Goal: Obtain resource: Obtain resource

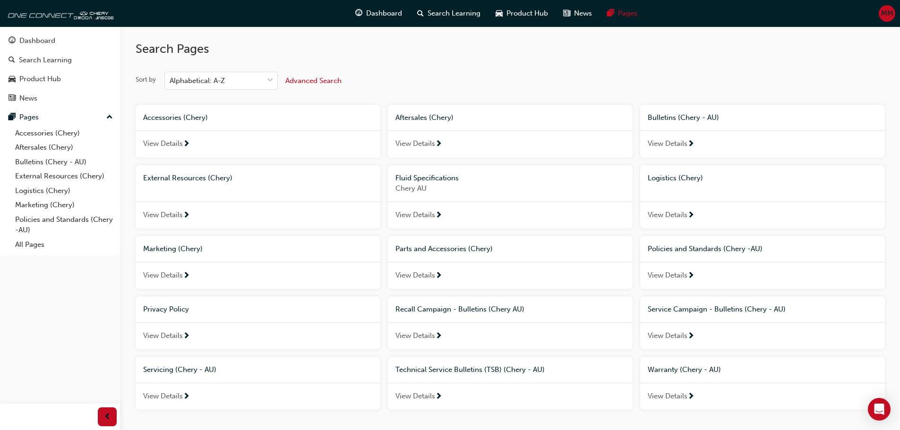
click at [437, 251] on span "Parts and Accessories (Chery)" at bounding box center [444, 249] width 97 height 9
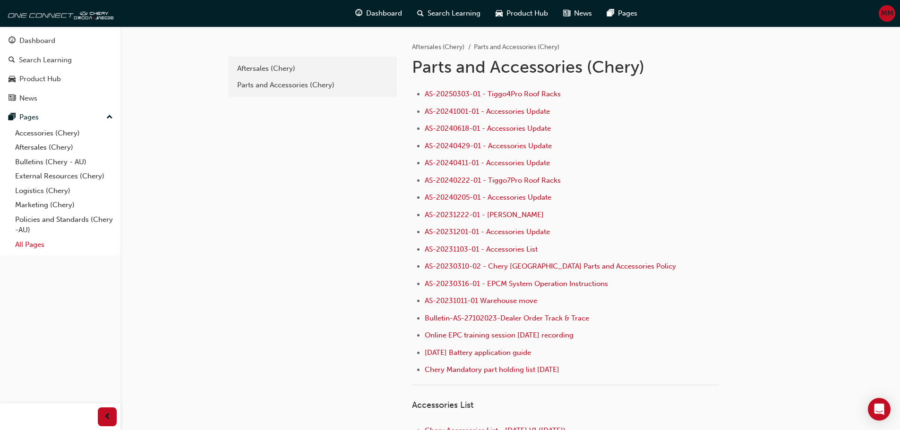
click at [44, 243] on link "All Pages" at bounding box center [63, 245] width 105 height 15
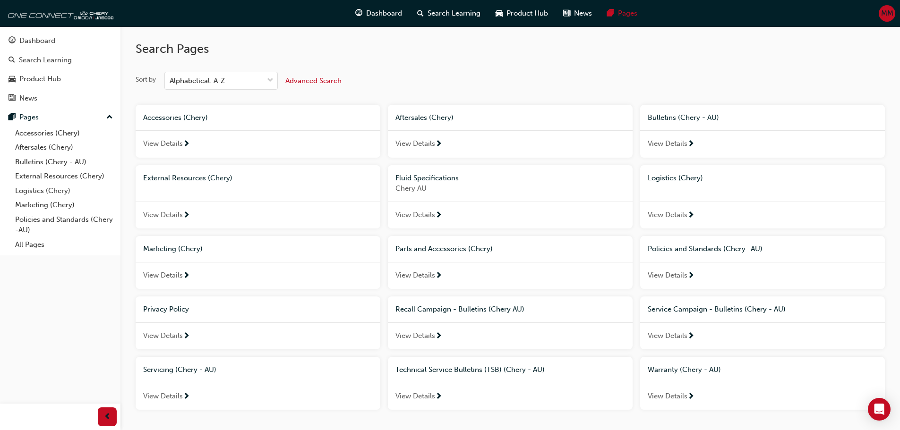
click at [435, 250] on span "Parts and Accessories (Chery)" at bounding box center [444, 249] width 97 height 9
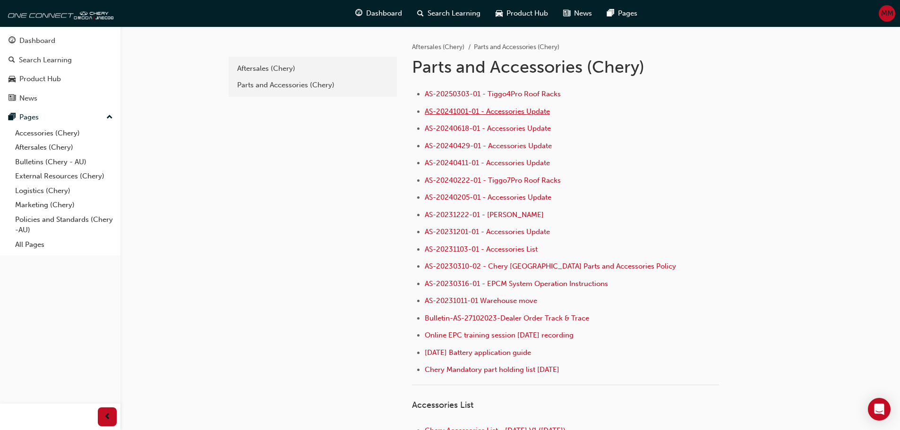
click at [538, 114] on span "AS-20241001-01 - Accessories Update" at bounding box center [487, 111] width 125 height 9
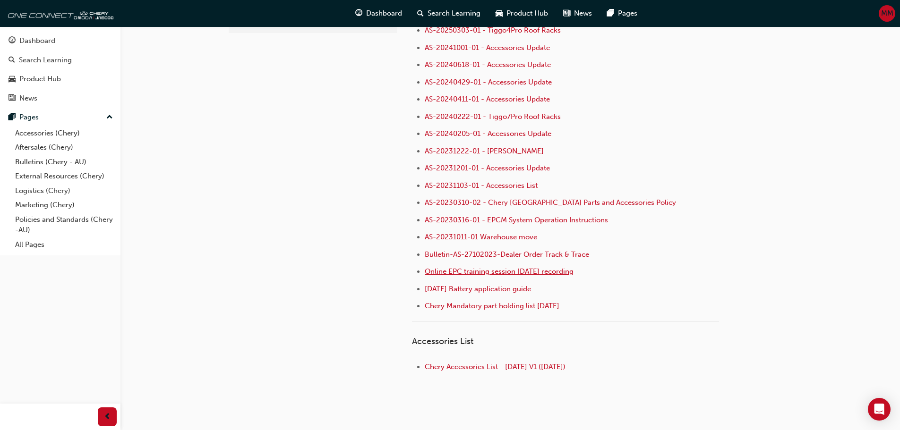
scroll to position [47, 0]
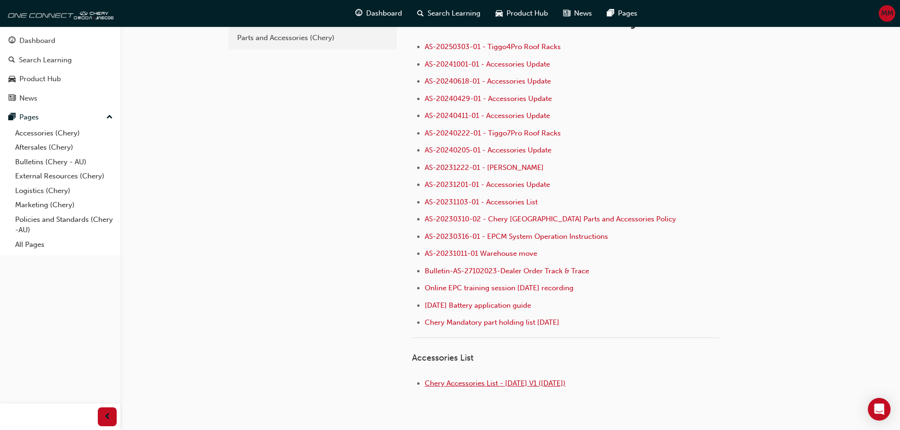
click at [484, 384] on span "Chery Accessories List - Mar 25 V1 (03.03.25)" at bounding box center [495, 383] width 141 height 9
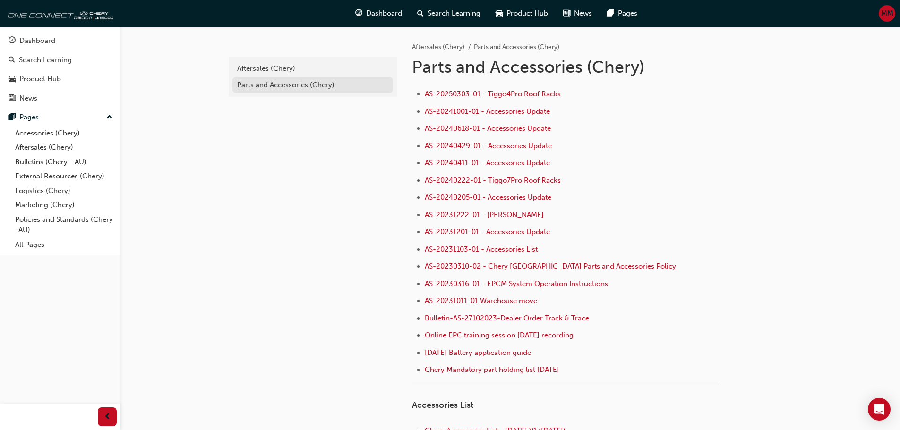
click at [286, 81] on div "Parts and Accessories (Chery)" at bounding box center [312, 85] width 151 height 11
click at [32, 242] on link "All Pages" at bounding box center [63, 245] width 105 height 15
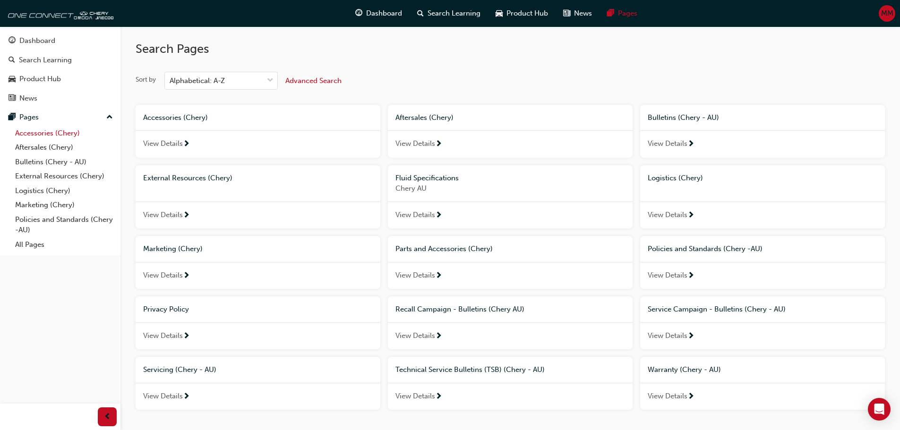
click at [50, 129] on link "Accessories (Chery)" at bounding box center [63, 133] width 105 height 15
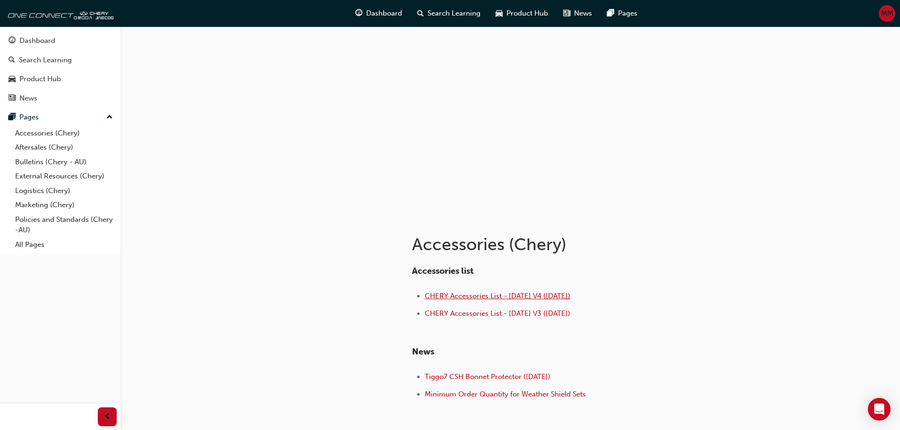
click at [556, 296] on span "CHERY Accessories List - [DATE] V4 ([DATE])" at bounding box center [498, 296] width 146 height 9
drag, startPoint x: 422, startPoint y: 296, endPoint x: 593, endPoint y: 294, distance: 170.6
click at [593, 294] on ul "CHERY Accessories List - [DATE] V4 ([DATE]) CHERY Accessories List - [DATE] V3 …" at bounding box center [565, 306] width 307 height 31
copy link "CHERY Accessories List - [DATE] V4 ([DATE])"
click at [535, 295] on span "CHERY Accessories List - [DATE] V4 ([DATE])" at bounding box center [498, 296] width 146 height 9
